Goal: Task Accomplishment & Management: Use online tool/utility

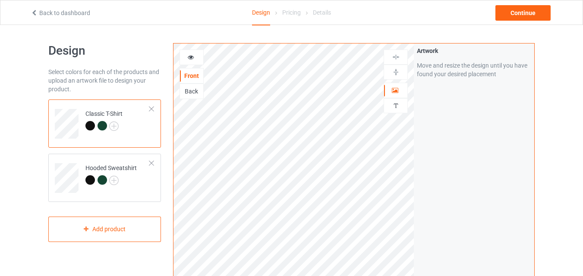
click at [193, 93] on div "Back" at bounding box center [191, 91] width 23 height 9
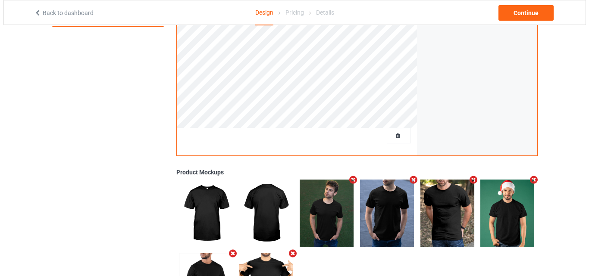
scroll to position [259, 0]
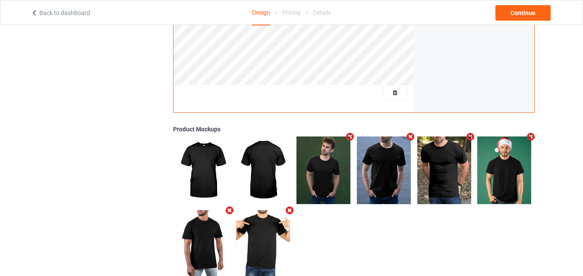
click at [349, 136] on icon "Remove mockup" at bounding box center [350, 136] width 11 height 9
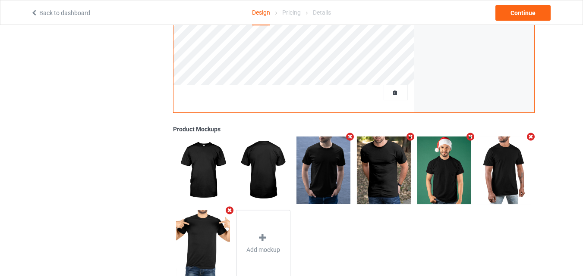
click at [349, 136] on icon "Remove mockup" at bounding box center [350, 136] width 11 height 9
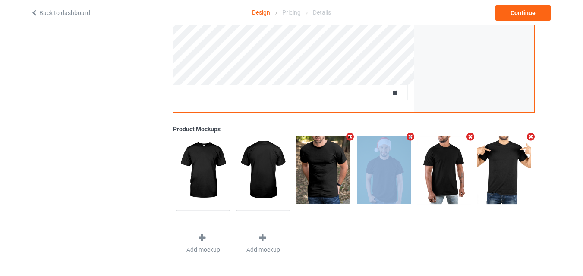
click at [349, 136] on icon "Remove mockup" at bounding box center [350, 136] width 11 height 9
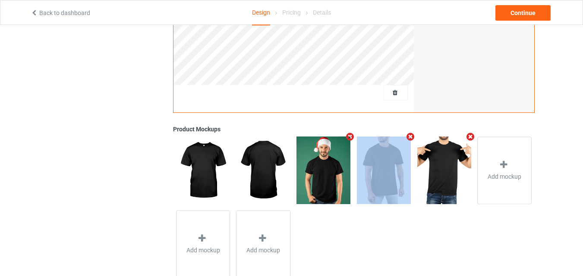
click at [349, 136] on icon "Remove mockup" at bounding box center [350, 136] width 11 height 9
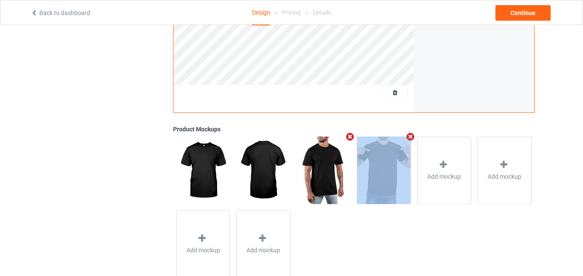
click at [349, 136] on icon "Remove mockup" at bounding box center [350, 136] width 11 height 9
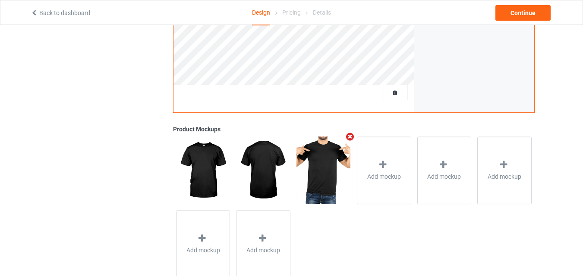
click at [349, 136] on icon "Remove mockup" at bounding box center [350, 136] width 11 height 9
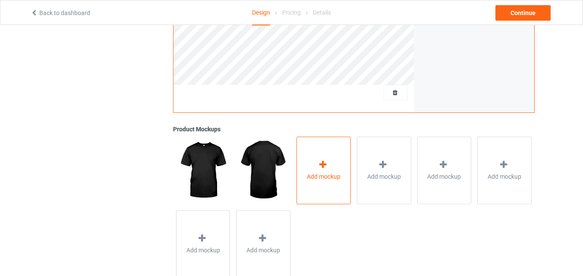
click at [324, 163] on icon at bounding box center [322, 164] width 11 height 9
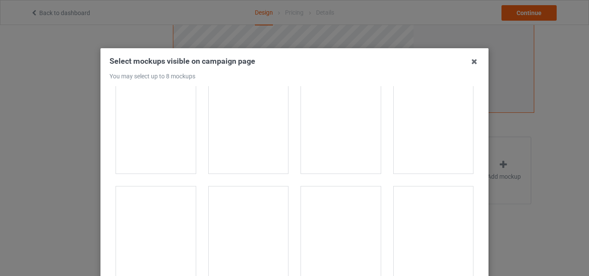
scroll to position [1812, 0]
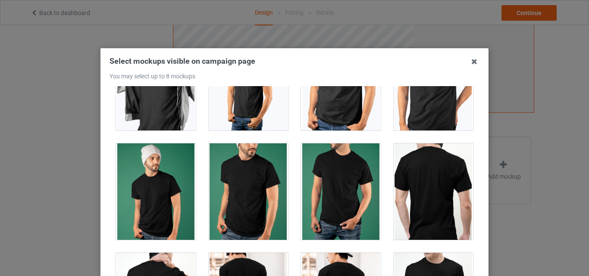
click at [415, 173] on div at bounding box center [434, 192] width 80 height 97
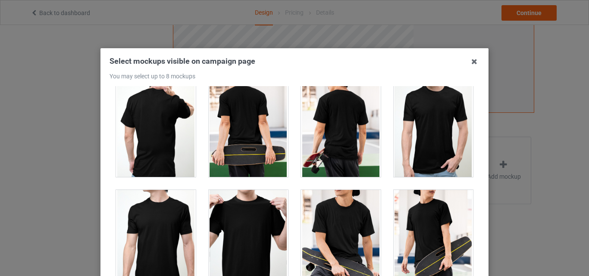
scroll to position [1941, 0]
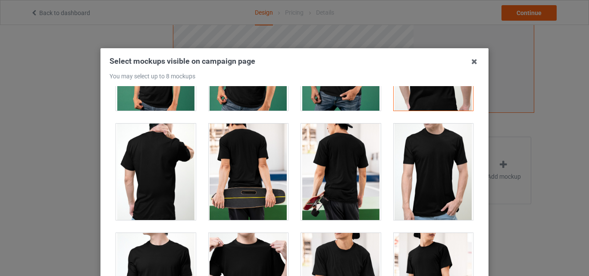
click at [152, 170] on div at bounding box center [156, 172] width 80 height 97
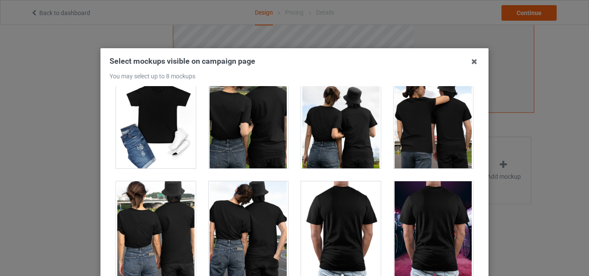
scroll to position [4270, 0]
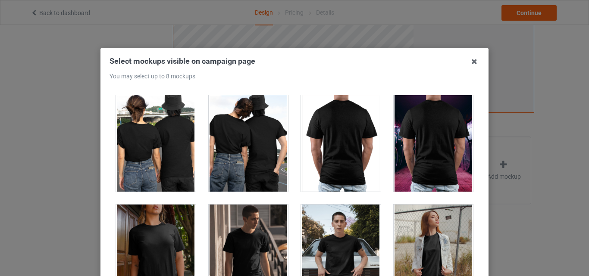
click at [337, 134] on div at bounding box center [341, 143] width 80 height 97
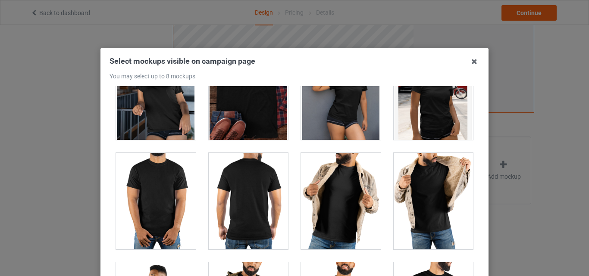
scroll to position [6557, 0]
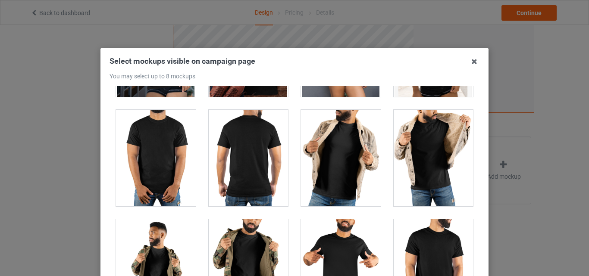
click at [271, 138] on div at bounding box center [249, 158] width 80 height 97
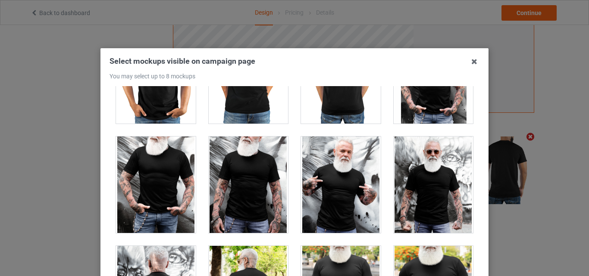
scroll to position [6945, 0]
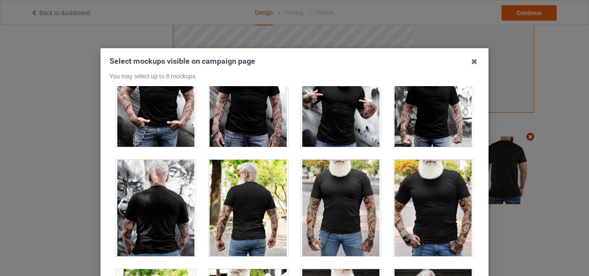
click at [163, 212] on div at bounding box center [156, 208] width 80 height 97
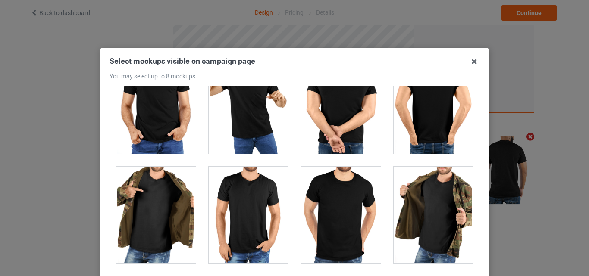
scroll to position [7290, 0]
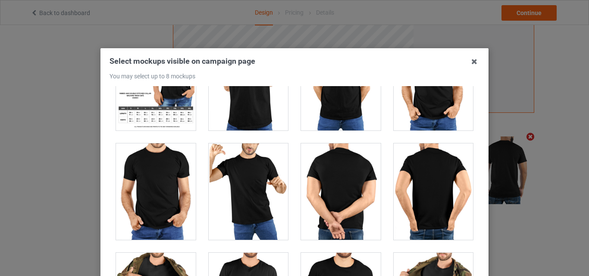
click at [345, 163] on div at bounding box center [341, 192] width 80 height 97
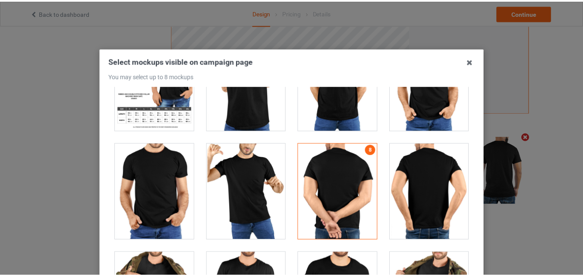
scroll to position [119, 0]
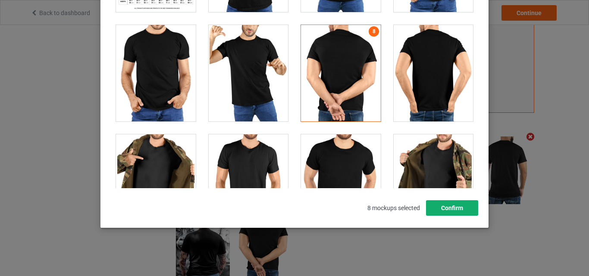
click at [434, 205] on button "Confirm" at bounding box center [452, 209] width 52 height 16
